Goal: Task Accomplishment & Management: Manage account settings

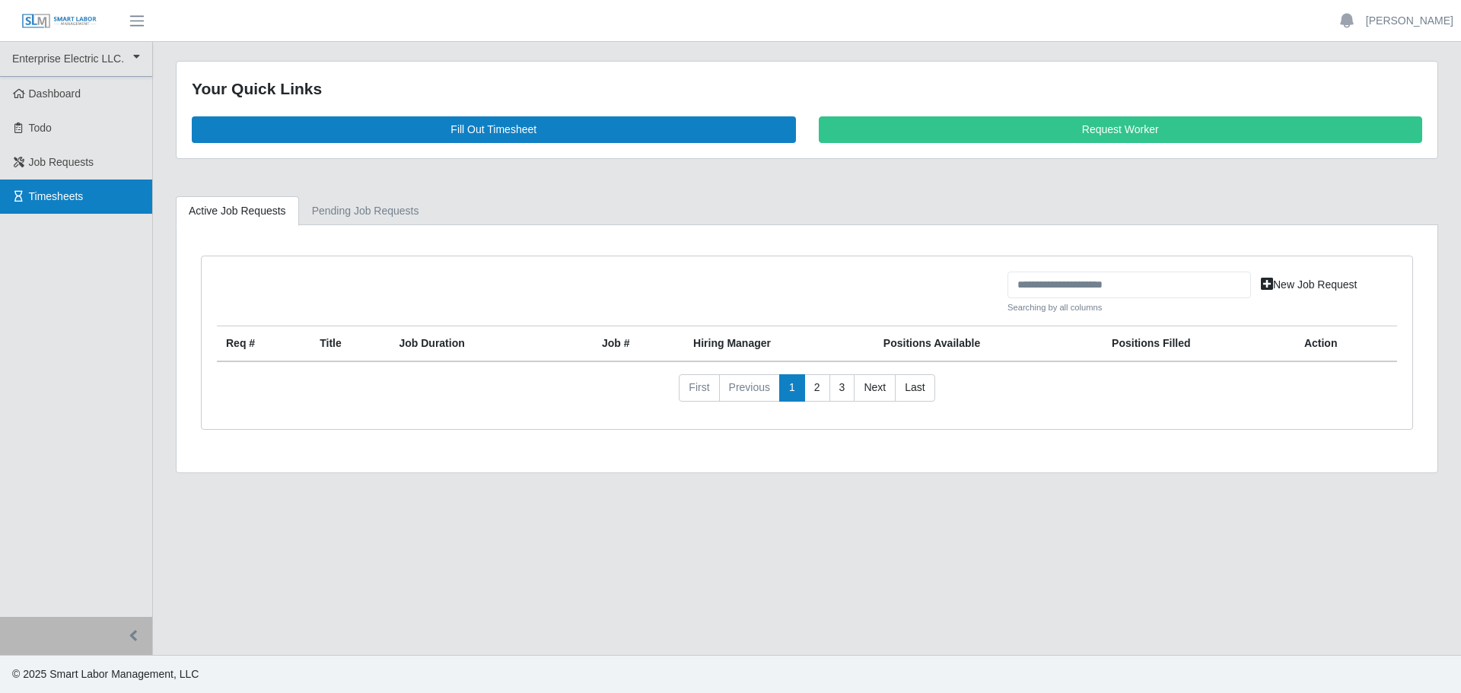
click at [72, 193] on span "Timesheets" at bounding box center [56, 196] width 55 height 12
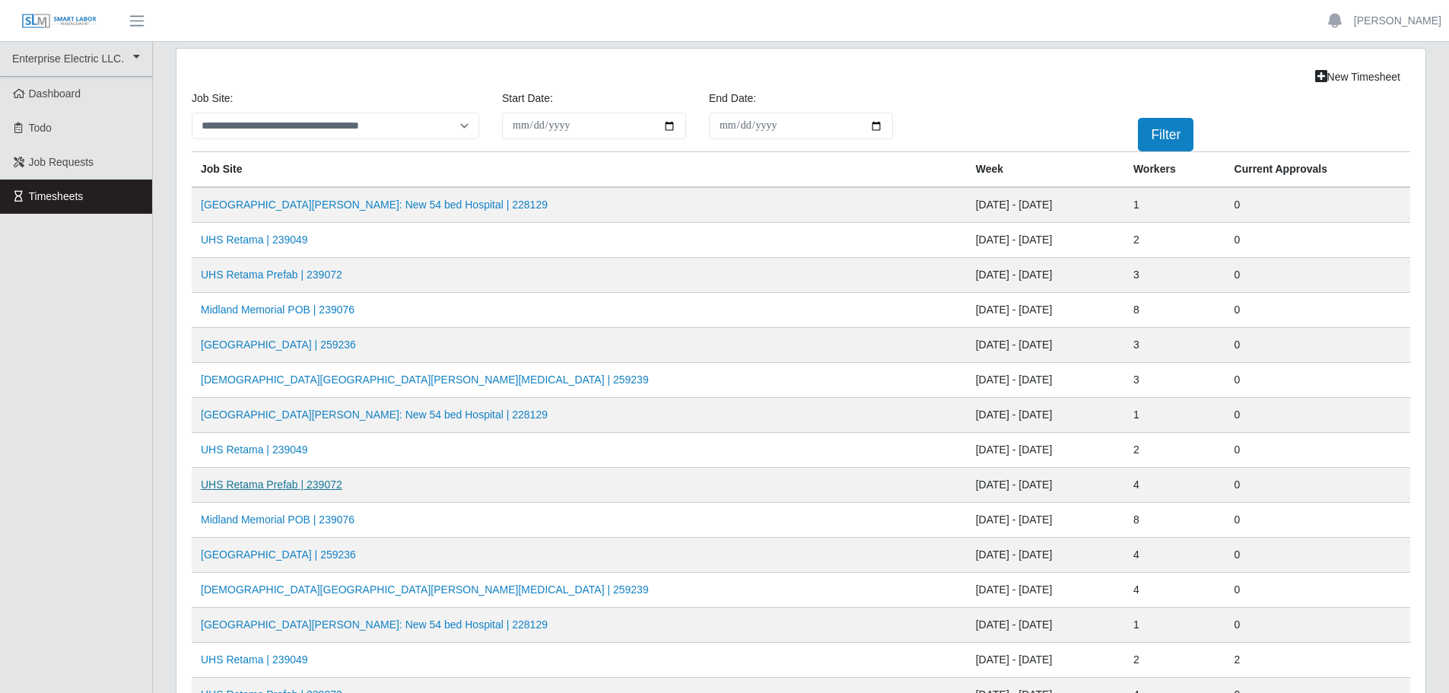
click at [275, 486] on link "UHS Retama Prefab | 239072" at bounding box center [271, 484] width 141 height 12
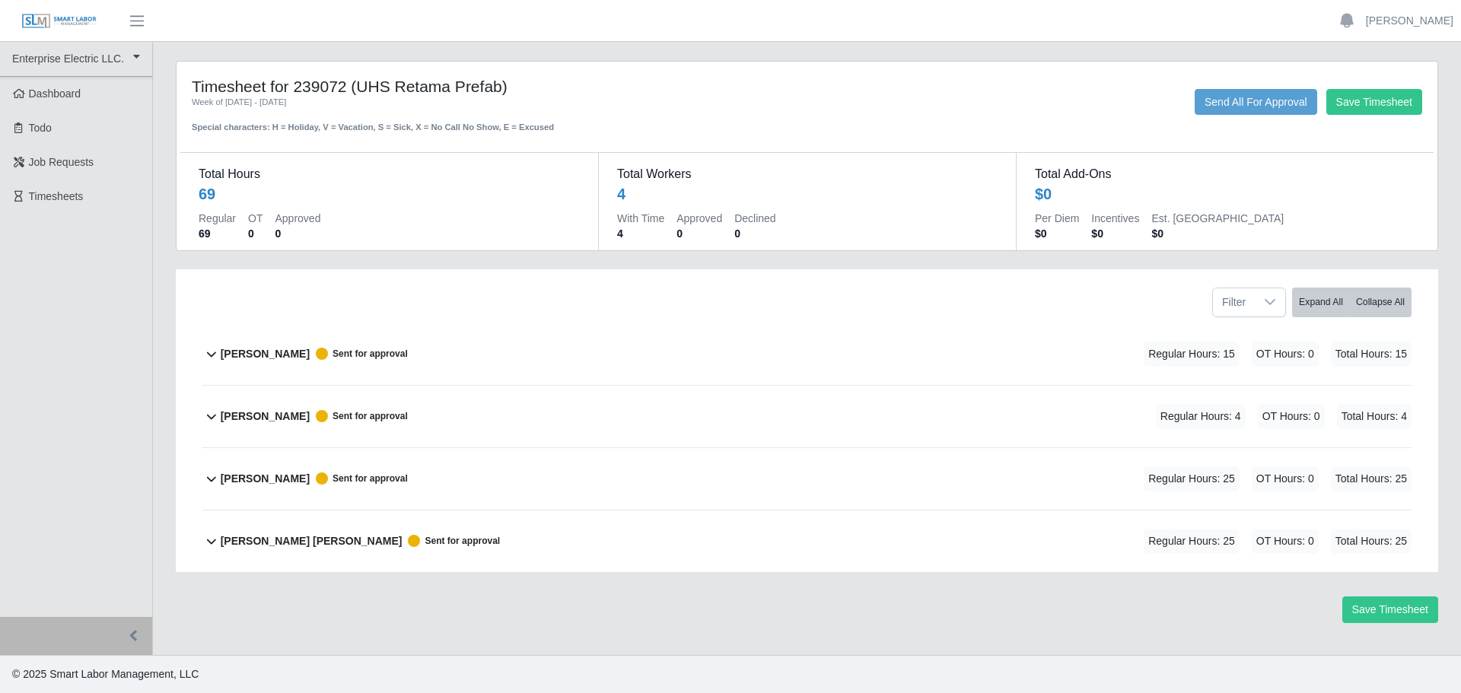
click at [277, 353] on b "[PERSON_NAME]" at bounding box center [265, 354] width 89 height 16
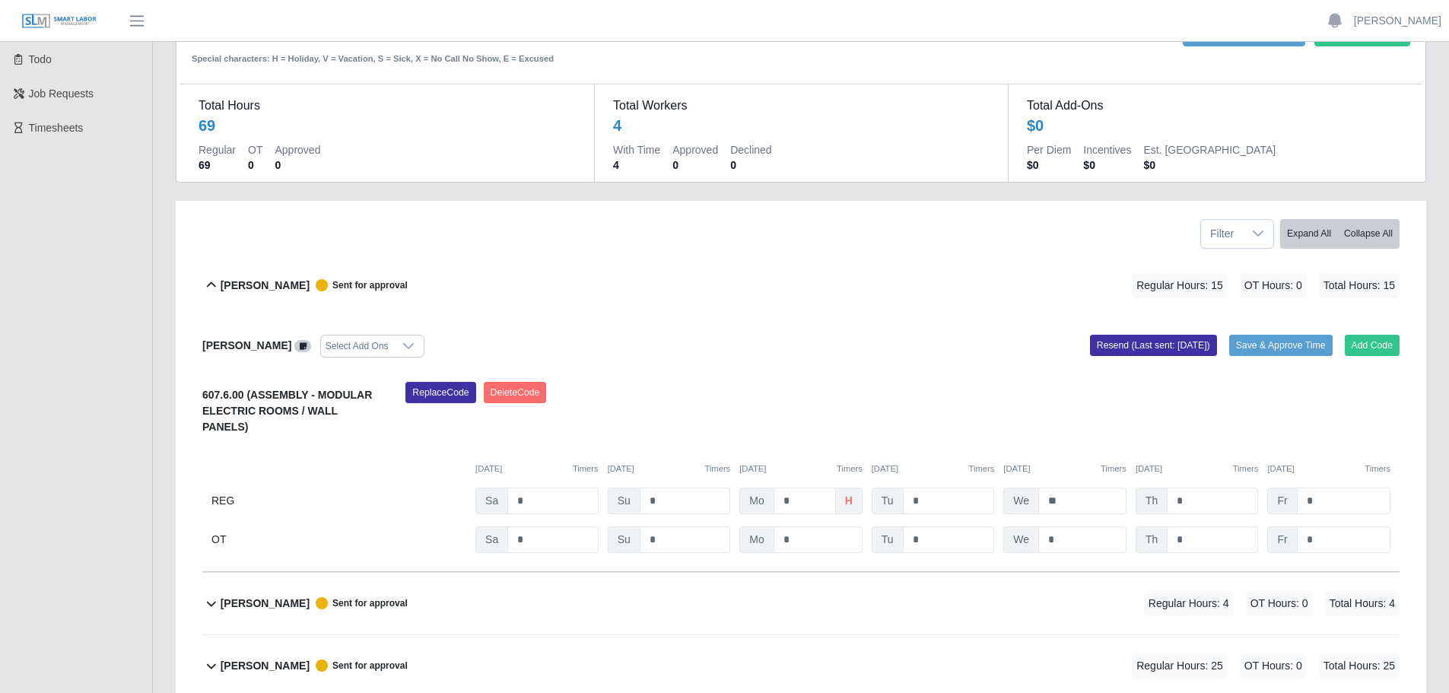
scroll to position [152, 0]
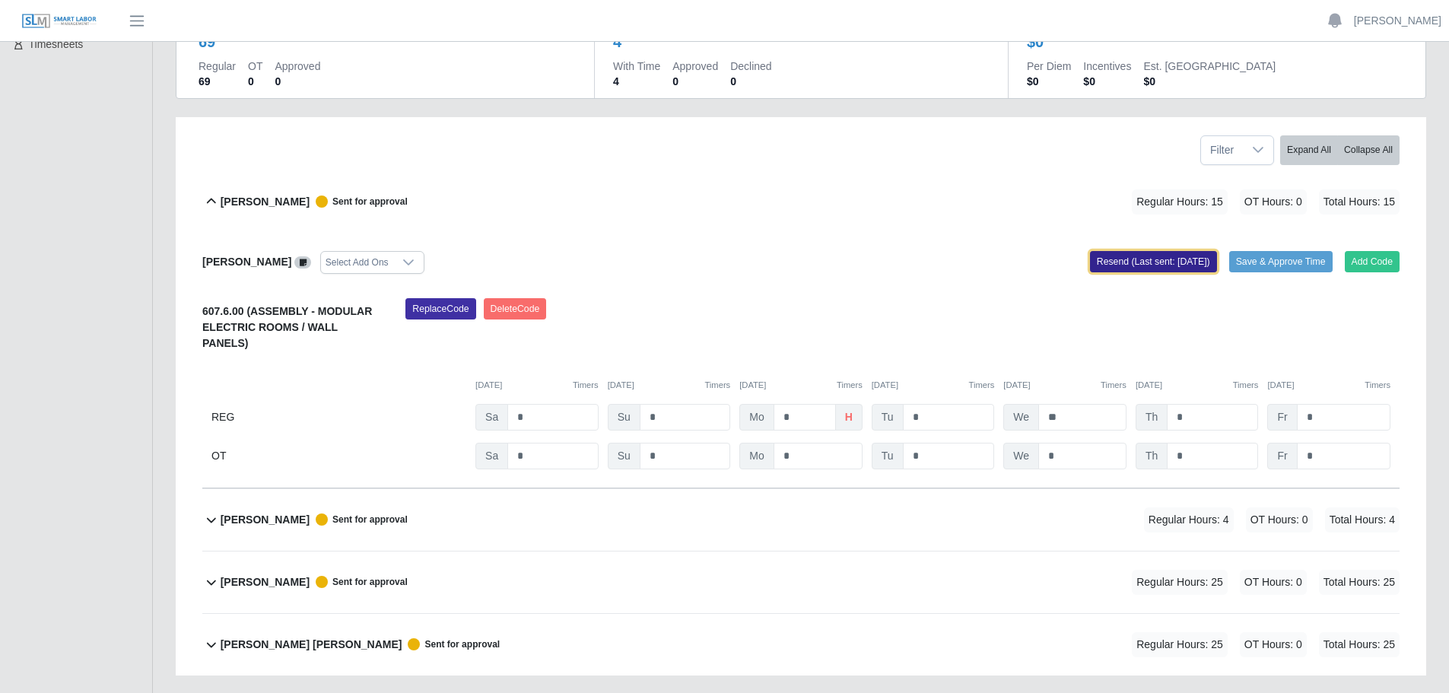
click at [1137, 264] on button "Resend (Last sent: [DATE])" at bounding box center [1153, 261] width 127 height 21
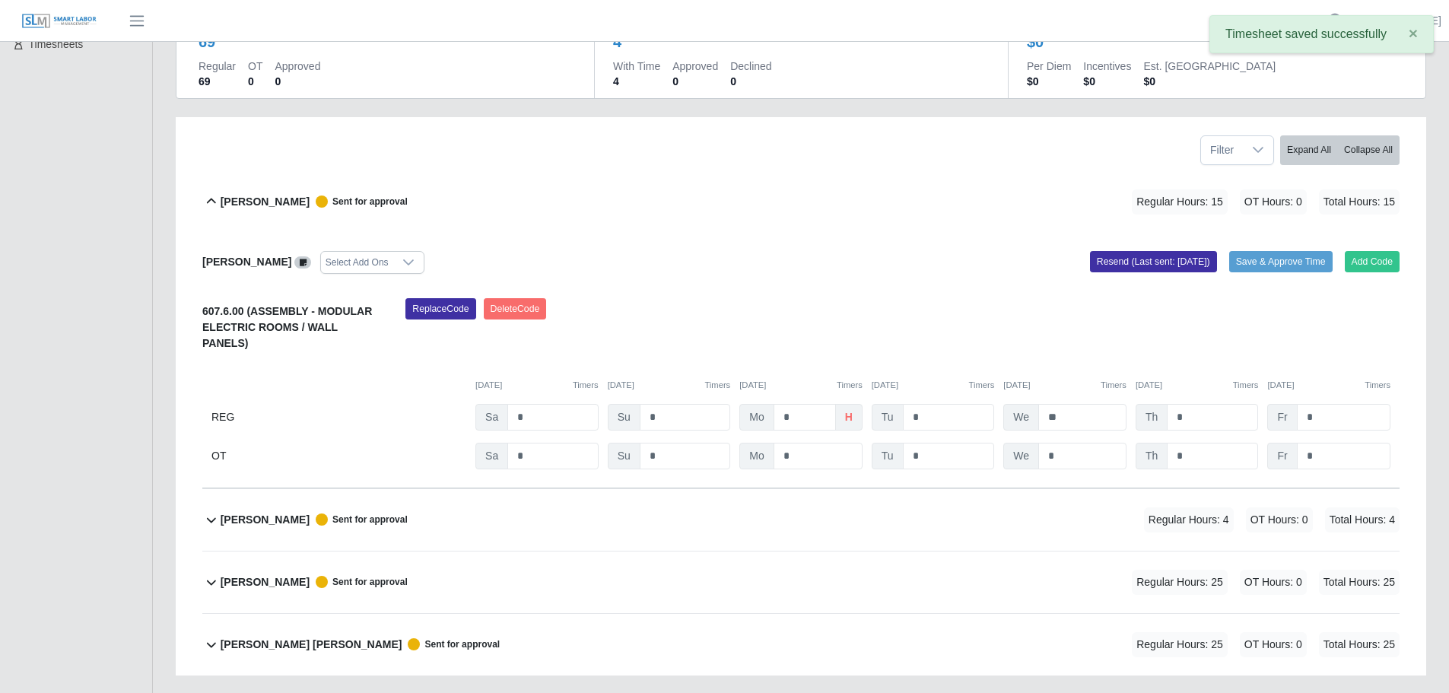
click at [268, 574] on b "[PERSON_NAME]" at bounding box center [265, 582] width 89 height 16
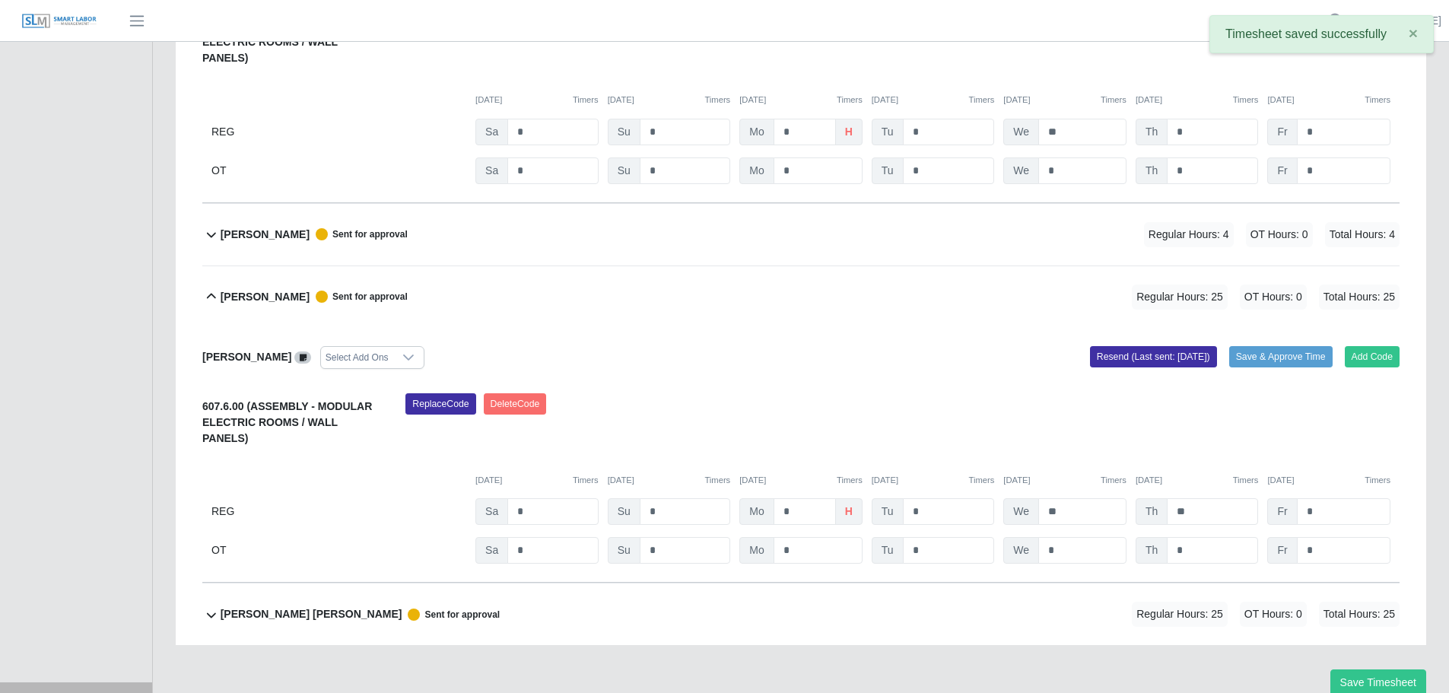
scroll to position [456, 0]
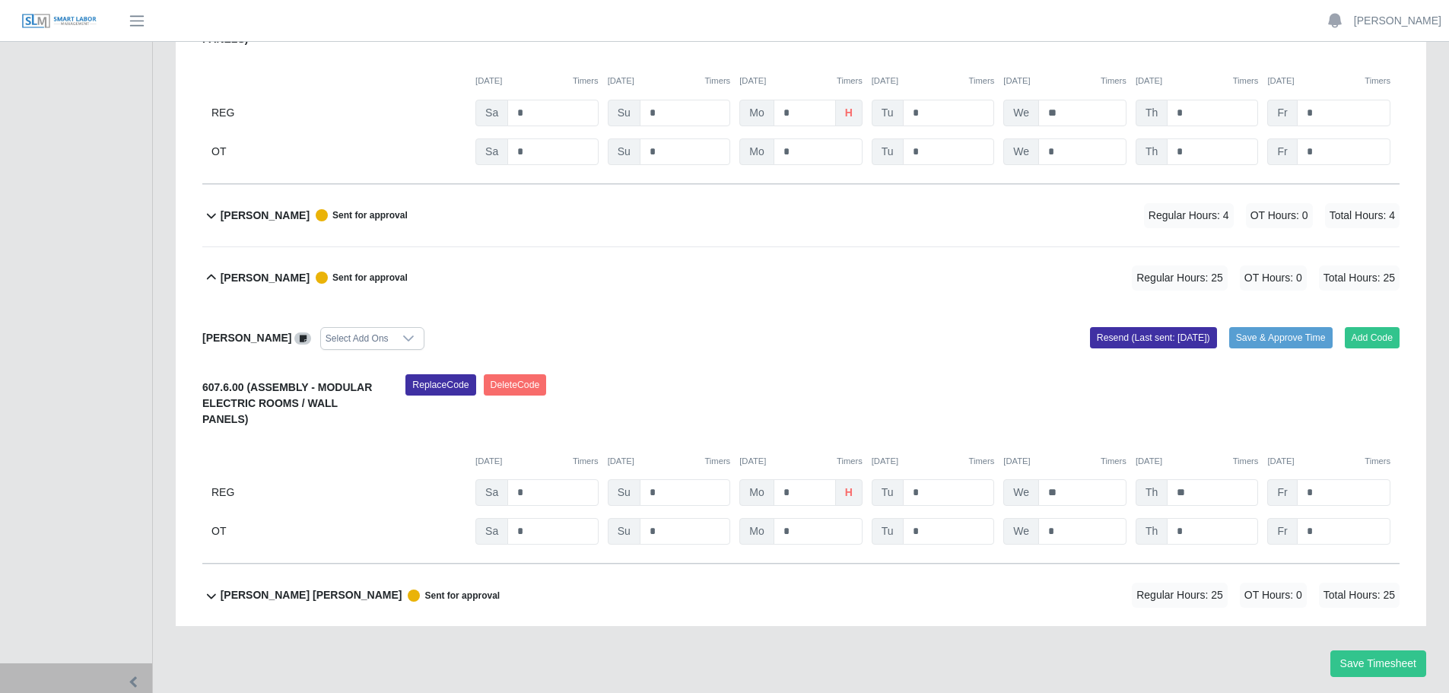
click at [328, 587] on b "[PERSON_NAME] [PERSON_NAME]" at bounding box center [312, 595] width 182 height 16
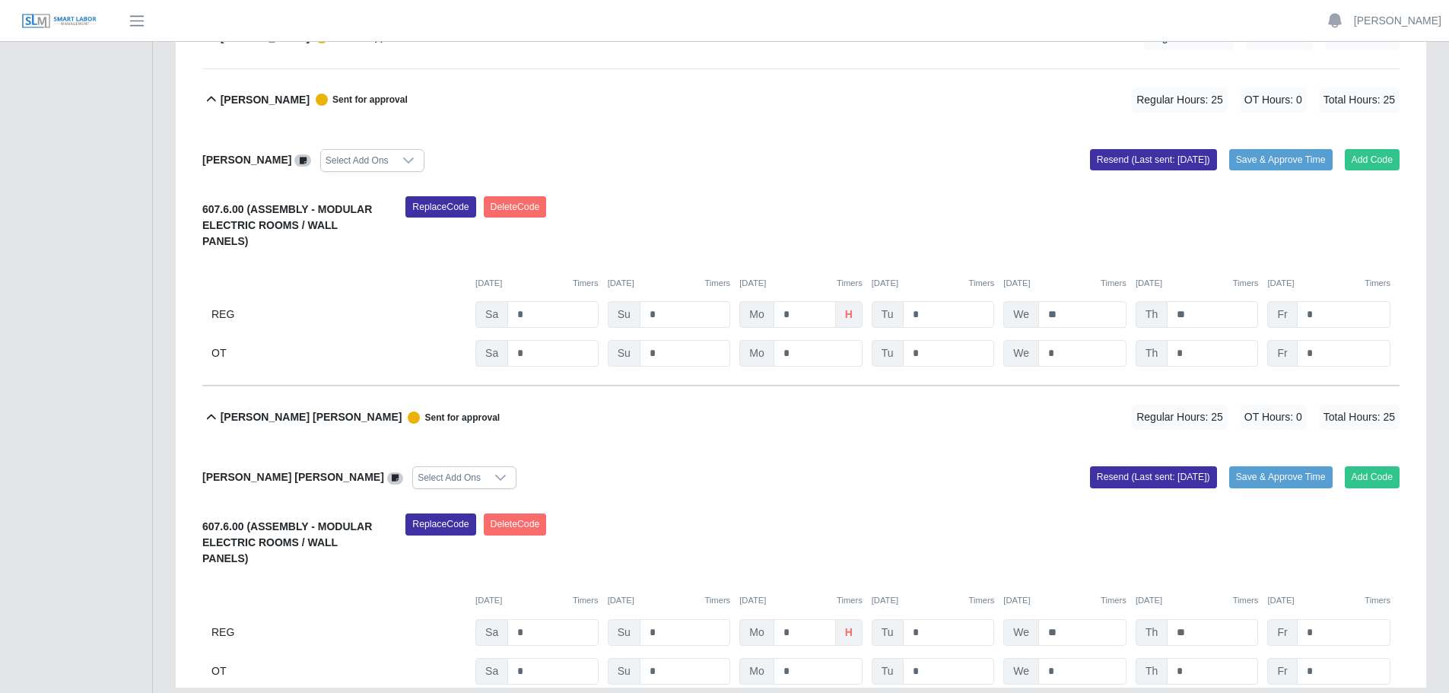
scroll to position [696, 0]
